Goal: Task Accomplishment & Management: Manage account settings

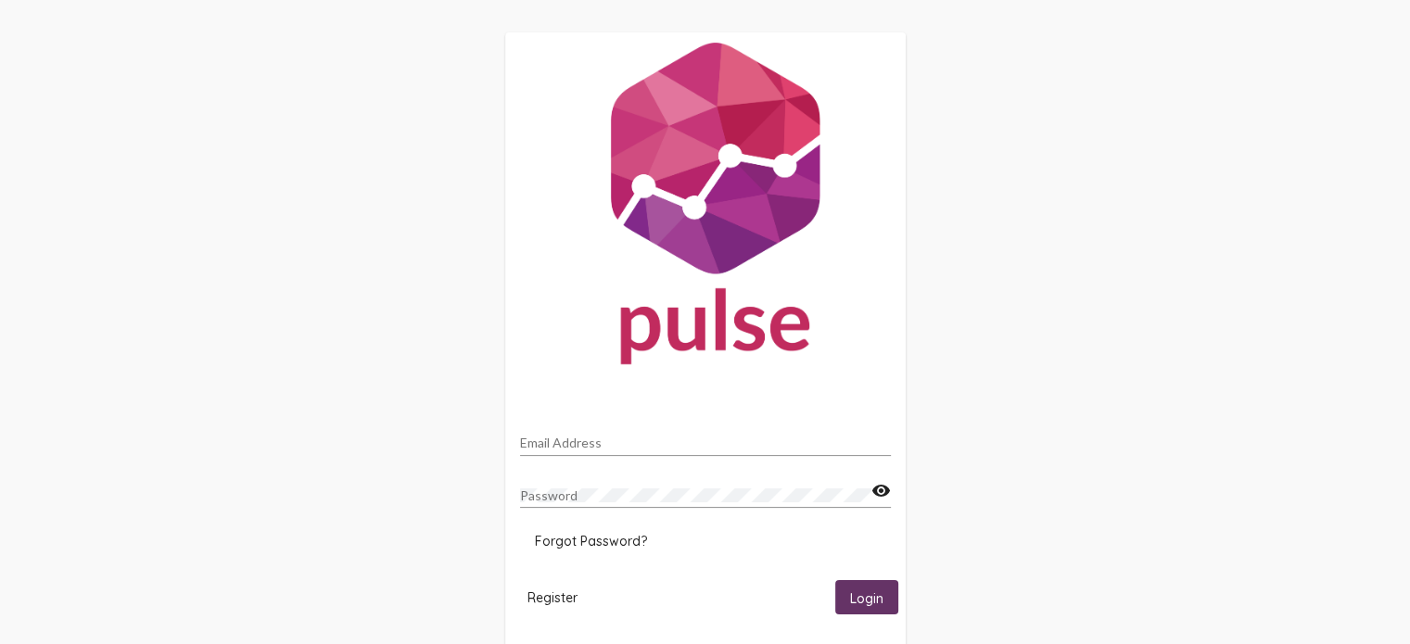
scroll to position [41, 0]
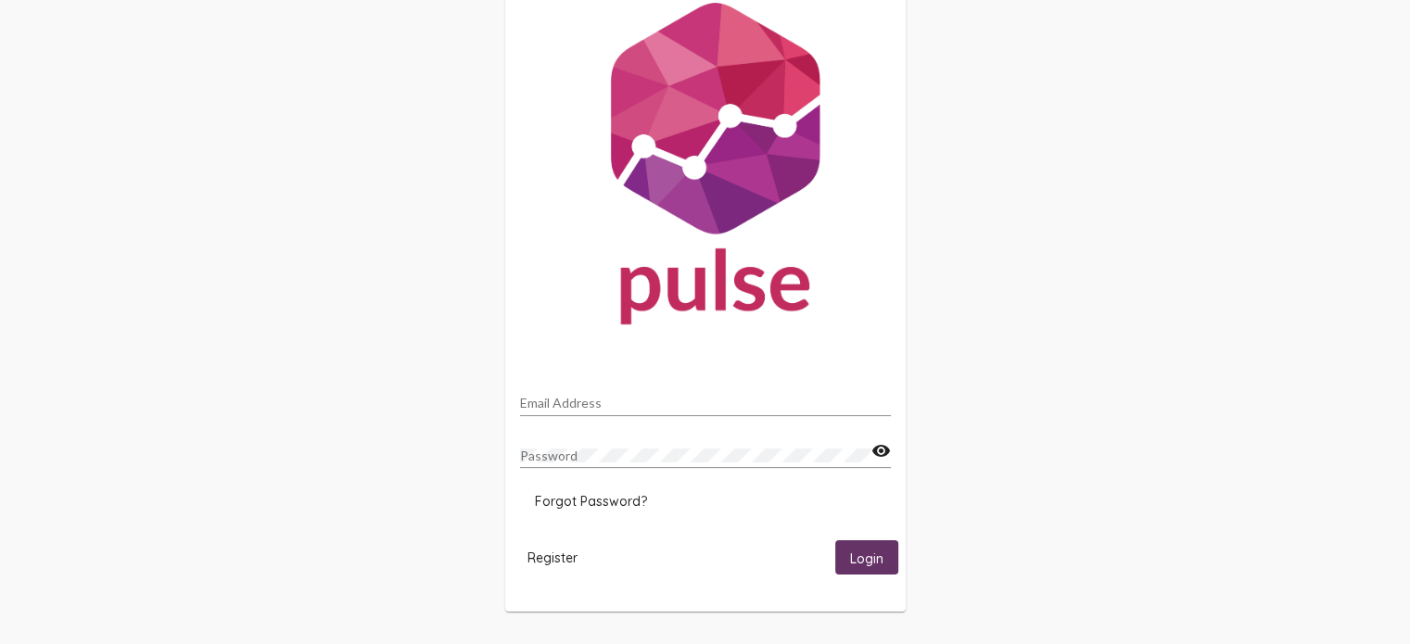
click at [575, 500] on span "Forgot Password?" at bounding box center [591, 501] width 112 height 17
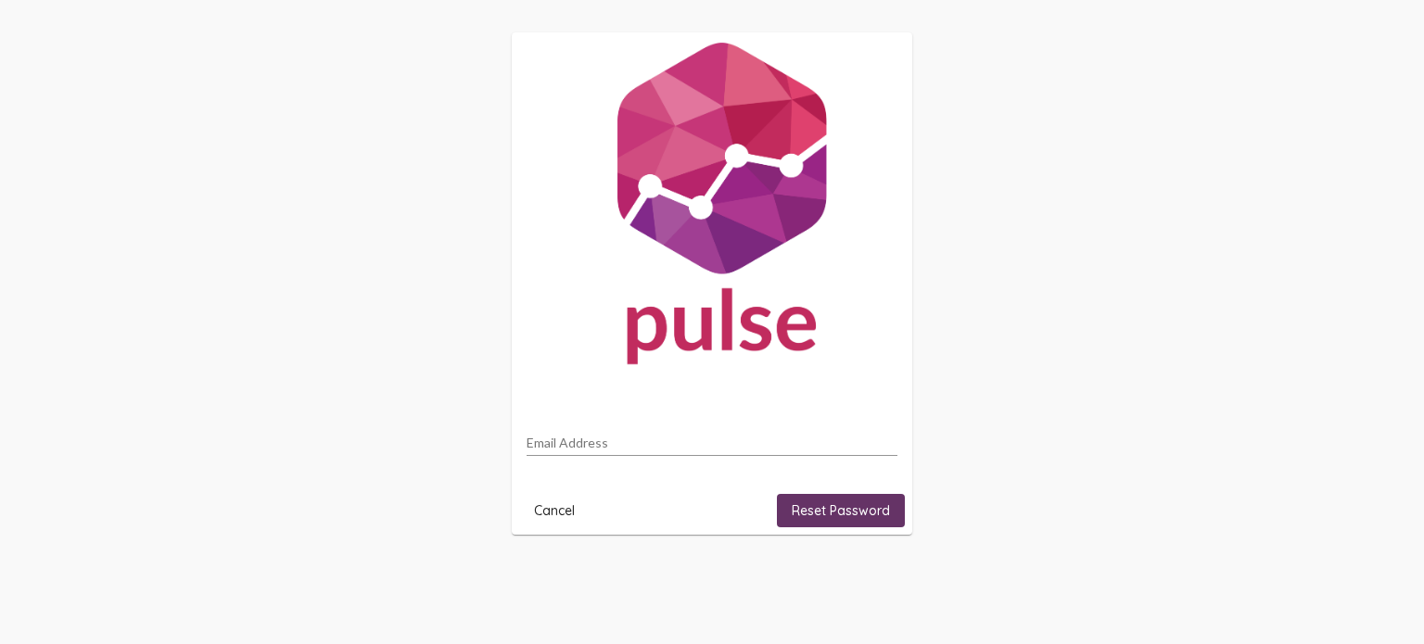
click at [590, 448] on input "Email Address" at bounding box center [712, 443] width 371 height 15
type input "p"
type input "[PERSON_NAME][EMAIL_ADDRESS][PERSON_NAME][DOMAIN_NAME]"
click at [824, 511] on span "Reset Password" at bounding box center [841, 510] width 98 height 17
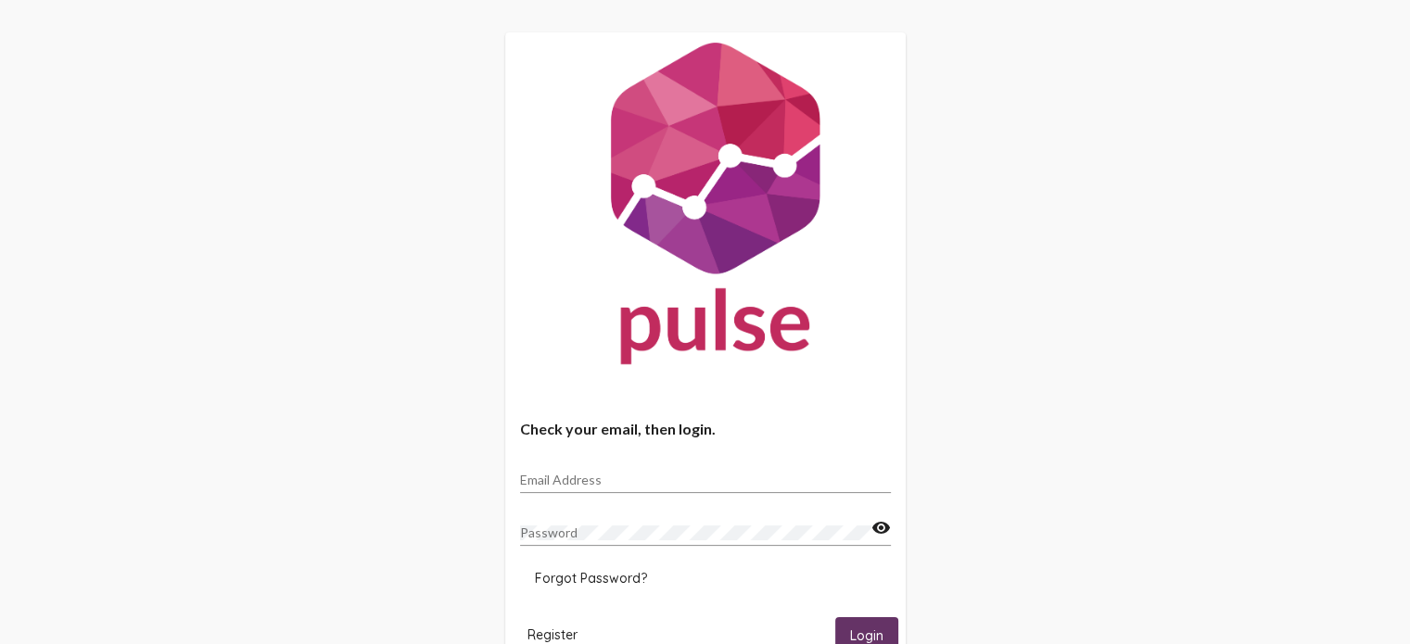
scroll to position [78, 0]
